Goal: Task Accomplishment & Management: Manage account settings

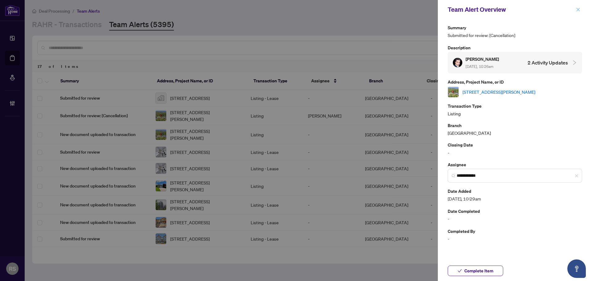
click at [579, 11] on icon "close" at bounding box center [578, 9] width 4 height 4
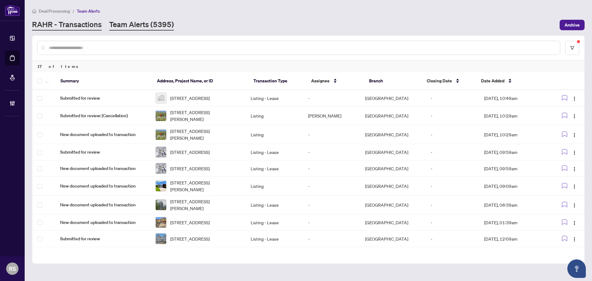
click at [74, 25] on link "RAHR - Transactions" at bounding box center [67, 24] width 70 height 11
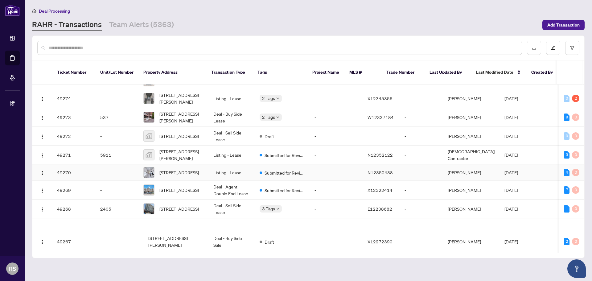
scroll to position [579, 0]
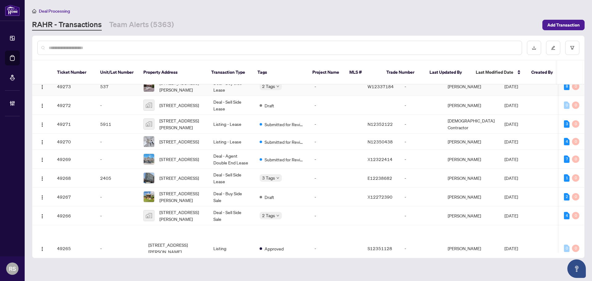
click at [216, 96] on td "Deal - Buy Side Lease" at bounding box center [231, 86] width 46 height 19
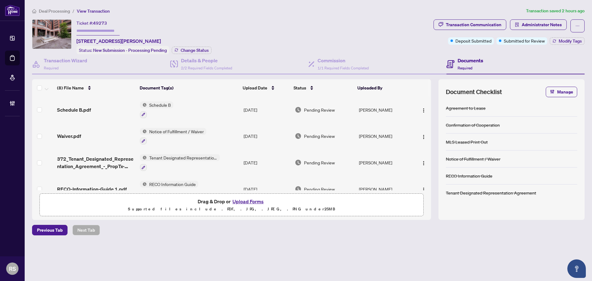
click at [46, 9] on span "Deal Processing" at bounding box center [54, 11] width 31 height 6
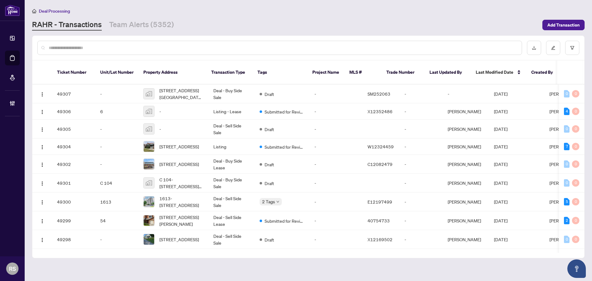
click at [80, 47] on input "text" at bounding box center [283, 47] width 468 height 7
click at [133, 45] on input "text" at bounding box center [283, 47] width 468 height 7
click at [122, 45] on input "text" at bounding box center [283, 47] width 468 height 7
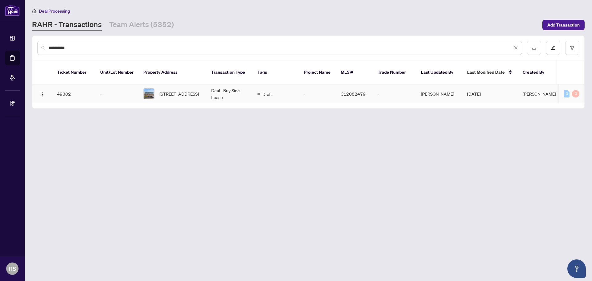
type input "**********"
click at [189, 90] on span "[STREET_ADDRESS]" at bounding box center [178, 93] width 39 height 7
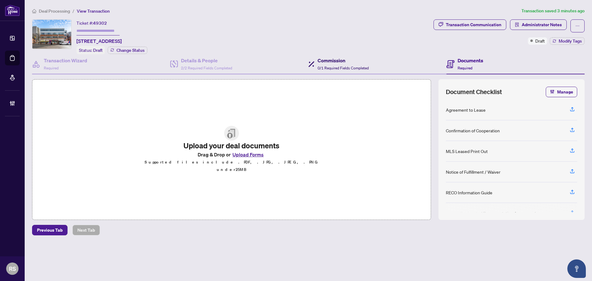
click at [332, 60] on h4 "Commission" at bounding box center [342, 60] width 51 height 7
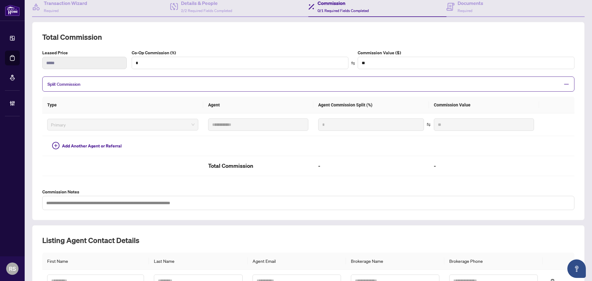
scroll to position [62, 0]
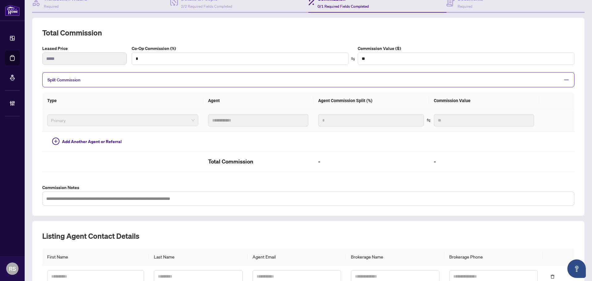
click at [150, 121] on span "Primary" at bounding box center [123, 120] width 144 height 9
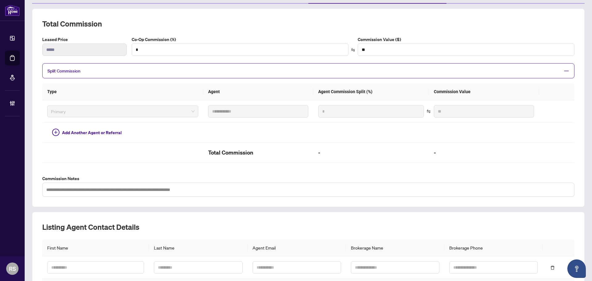
scroll to position [0, 0]
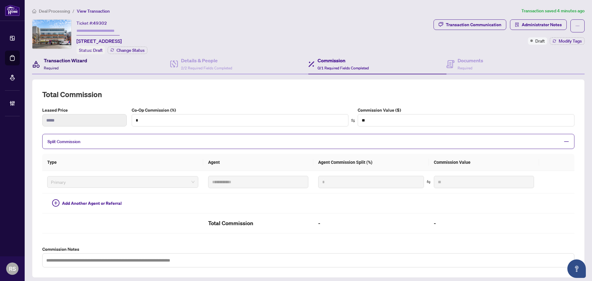
click at [66, 63] on h4 "Transaction Wizard" at bounding box center [65, 60] width 43 height 7
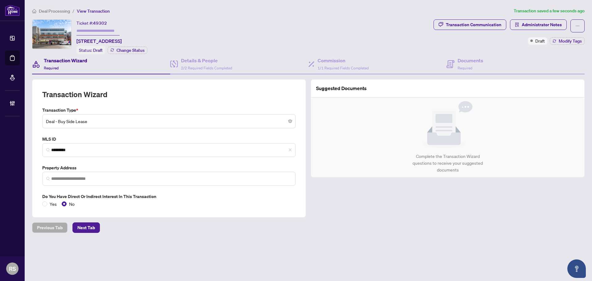
type input "**********"
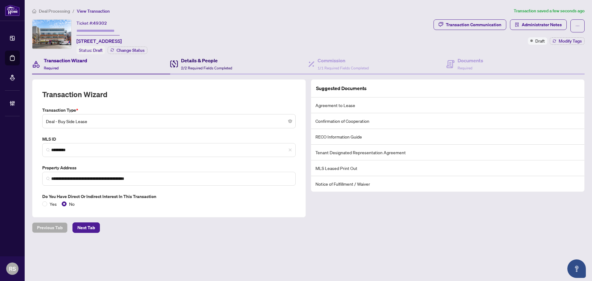
click at [192, 66] on span "2/2 Required Fields Completed" at bounding box center [206, 68] width 51 height 5
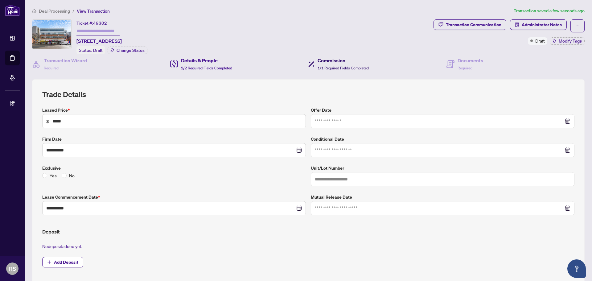
click at [321, 66] on span "1/1 Required Fields Completed" at bounding box center [342, 68] width 51 height 5
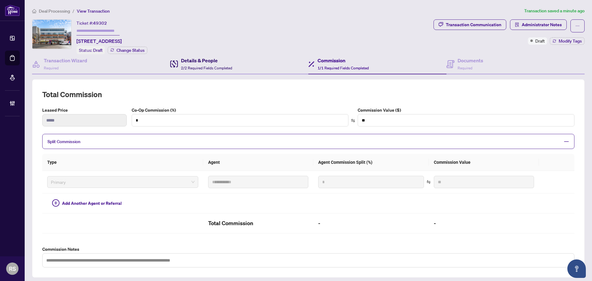
click at [201, 66] on span "2/2 Required Fields Completed" at bounding box center [206, 68] width 51 height 5
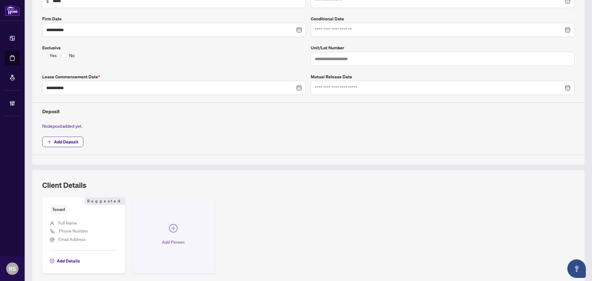
scroll to position [123, 0]
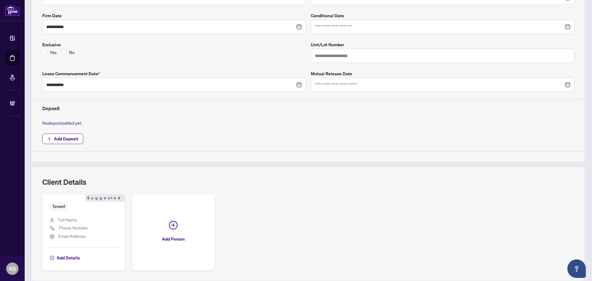
click at [578, 40] on div "**********" at bounding box center [308, 59] width 552 height 206
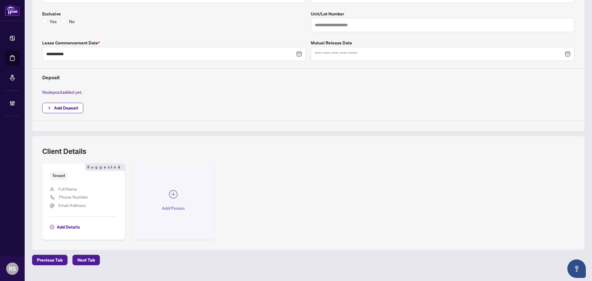
click at [173, 194] on icon "plus-circle" at bounding box center [173, 194] width 9 height 9
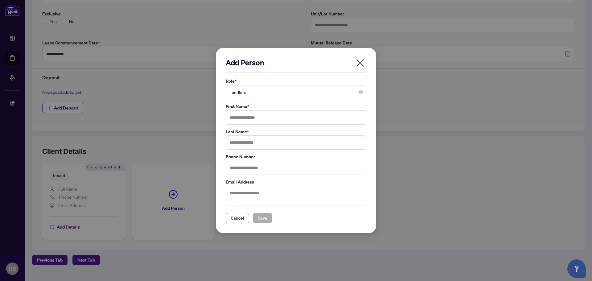
click at [261, 93] on span "Landlord" at bounding box center [295, 92] width 133 height 12
click at [360, 64] on icon "close" at bounding box center [360, 63] width 10 height 10
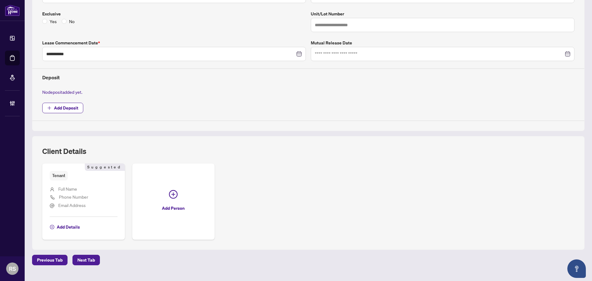
scroll to position [0, 0]
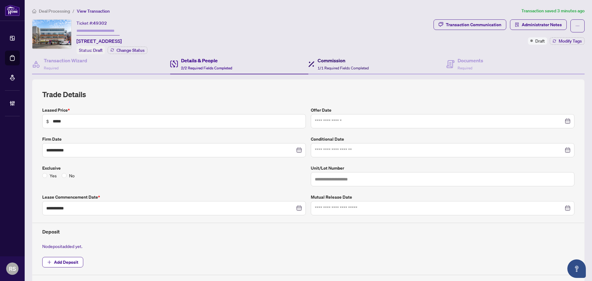
click at [339, 61] on h4 "Commission" at bounding box center [342, 60] width 51 height 7
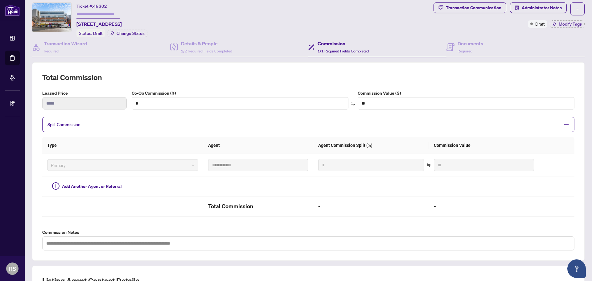
scroll to position [32, 0]
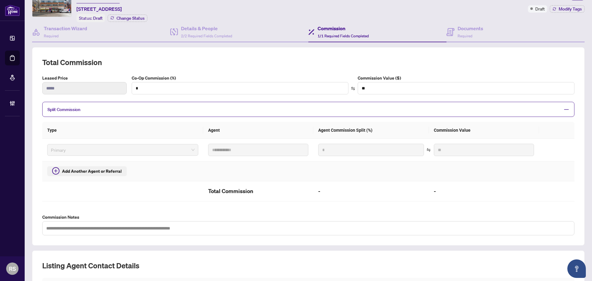
click at [79, 170] on span "Add Another Agent or Referral" at bounding box center [92, 171] width 60 height 7
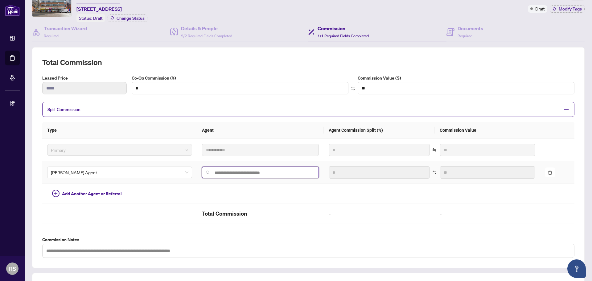
click at [227, 172] on input "search" at bounding box center [263, 172] width 104 height 5
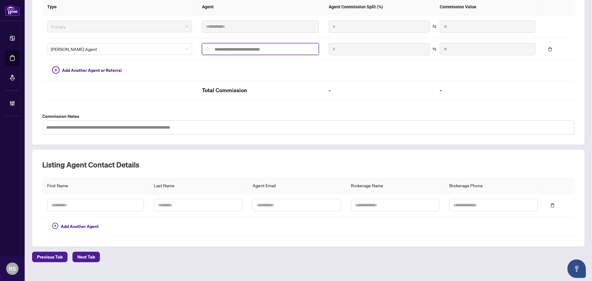
scroll to position [164, 0]
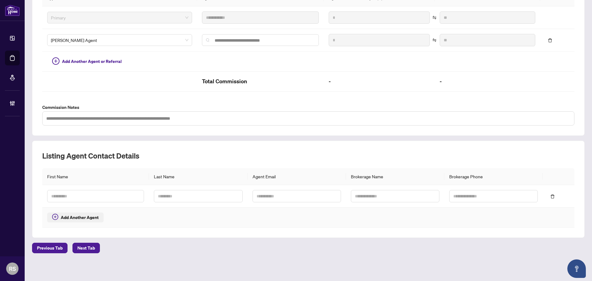
click at [85, 215] on span "Add Another Agent" at bounding box center [80, 217] width 38 height 7
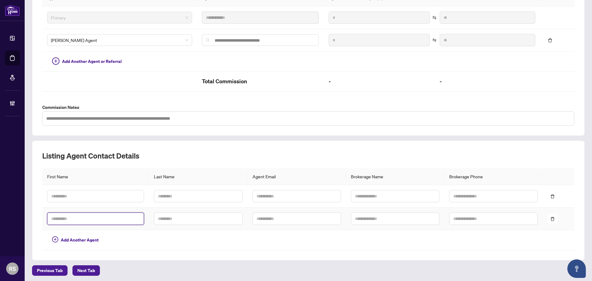
click at [80, 218] on input "text" at bounding box center [95, 218] width 97 height 12
click at [235, 250] on div "Listing Agent Contact Details First Name Last Name Agent Email Brokerage Name B…" at bounding box center [308, 201] width 552 height 120
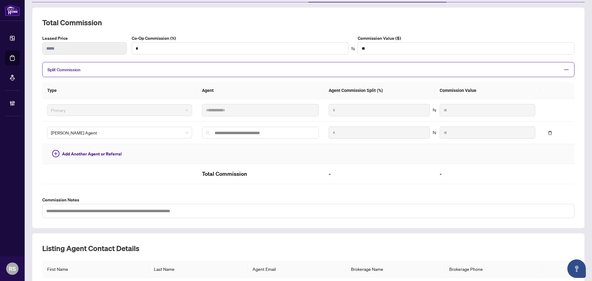
scroll to position [41, 0]
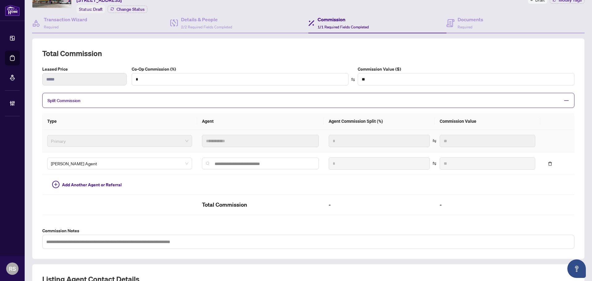
click at [65, 140] on span "Primary" at bounding box center [119, 140] width 137 height 9
click at [55, 183] on icon "plus-circle" at bounding box center [55, 183] width 3 height 3
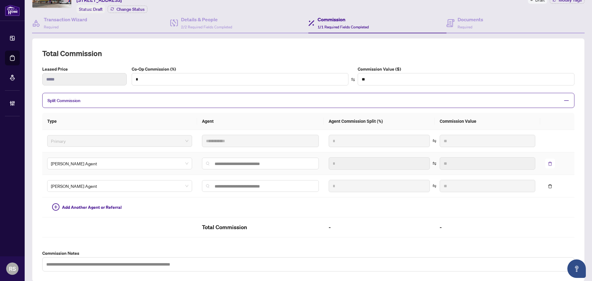
click at [548, 163] on icon "delete" at bounding box center [550, 163] width 4 height 4
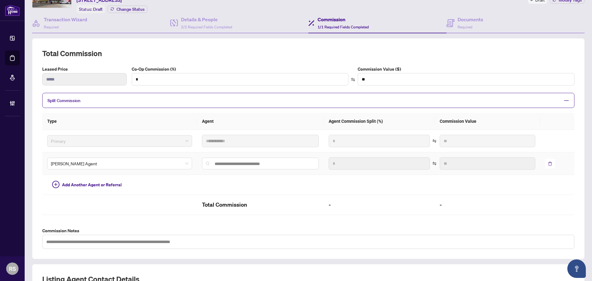
click at [548, 161] on icon "delete" at bounding box center [550, 163] width 4 height 4
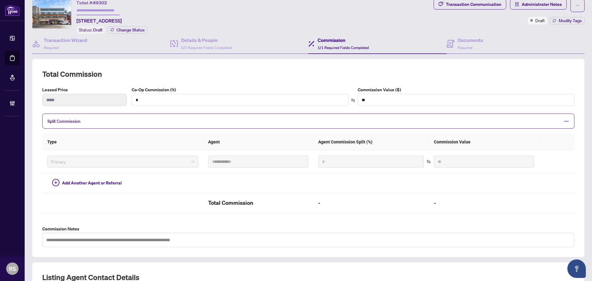
scroll to position [0, 0]
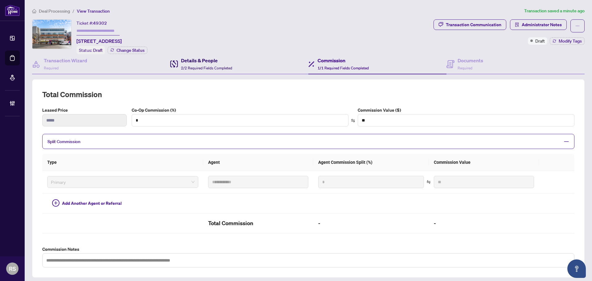
click at [200, 68] on div "Details & People 2/2 Required Fields Completed" at bounding box center [206, 64] width 51 height 14
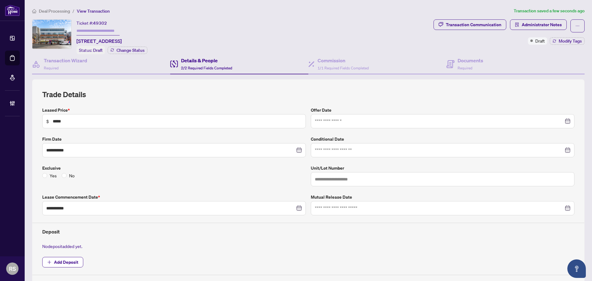
click at [207, 126] on span "$ *****" at bounding box center [173, 121] width 263 height 14
click at [204, 119] on input "*****" at bounding box center [177, 121] width 249 height 7
type input "*****"
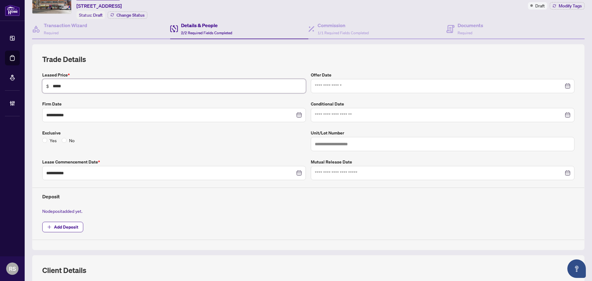
scroll to position [31, 0]
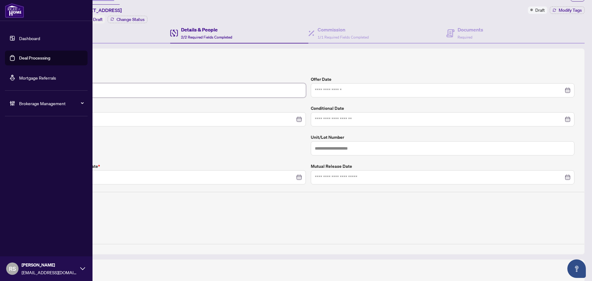
drag, startPoint x: 91, startPoint y: 91, endPoint x: 21, endPoint y: 88, distance: 70.3
click at [21, 88] on div "**********" at bounding box center [296, 140] width 592 height 281
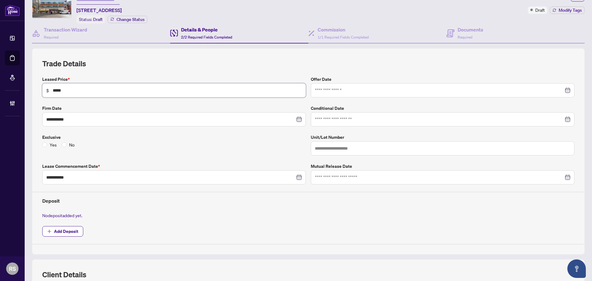
scroll to position [0, 0]
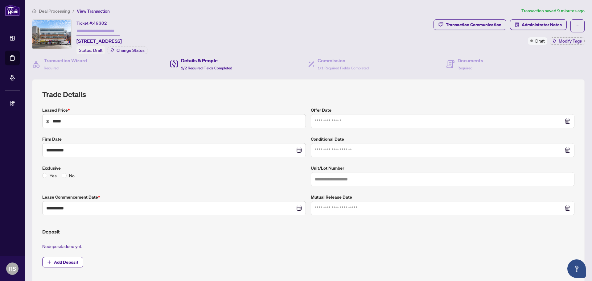
click at [53, 12] on span "Deal Processing" at bounding box center [54, 11] width 31 height 6
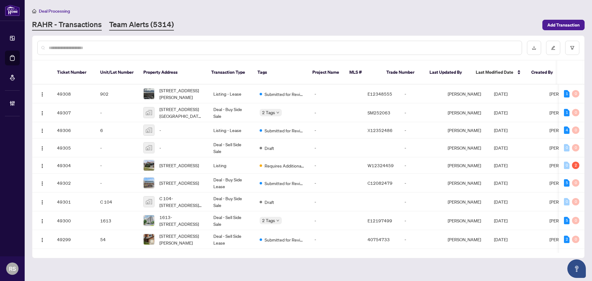
click at [140, 25] on link "Team Alerts (5314)" at bounding box center [141, 24] width 65 height 11
